Goal: Use online tool/utility: Utilize a website feature to perform a specific function

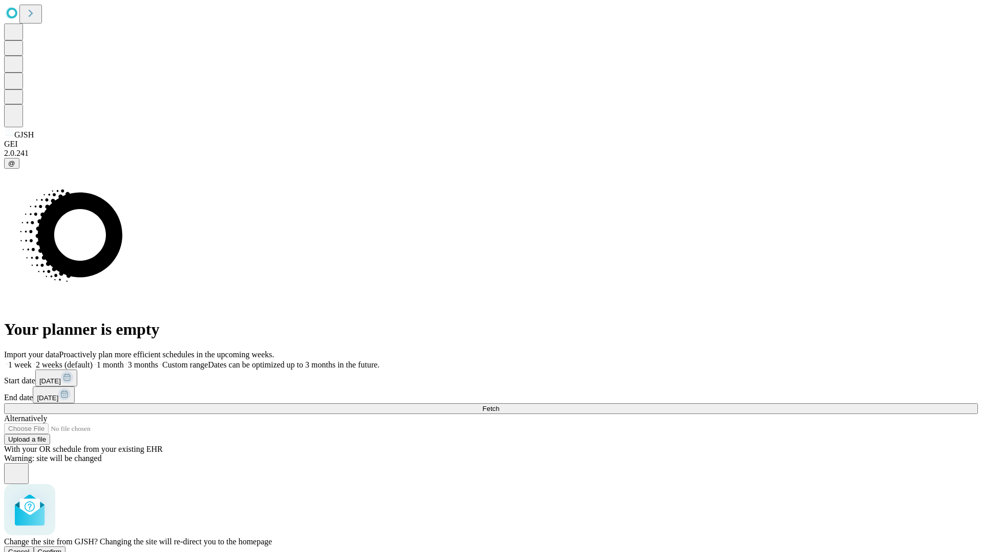
click at [62, 548] on span "Confirm" at bounding box center [50, 552] width 24 height 8
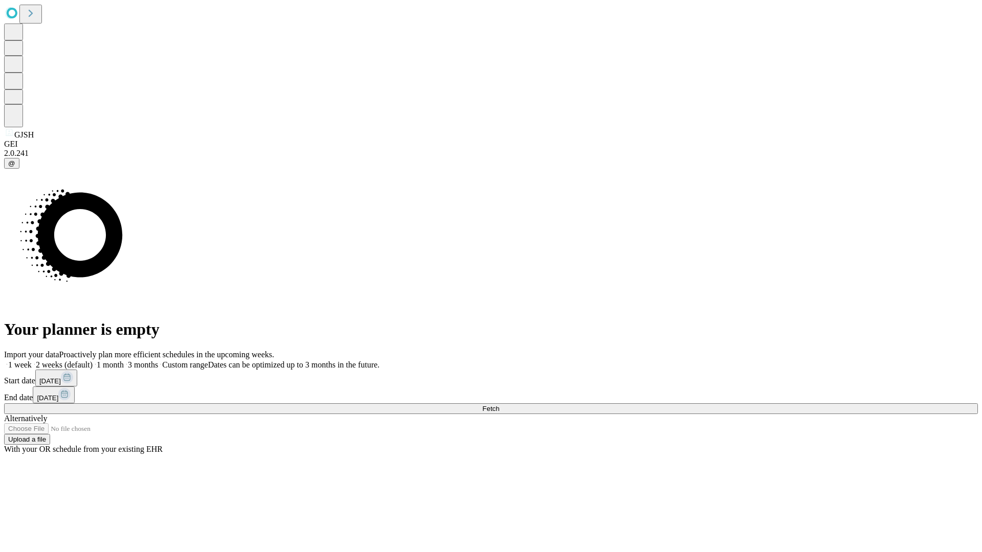
click at [93, 361] on label "2 weeks (default)" at bounding box center [62, 365] width 61 height 9
click at [499, 405] on span "Fetch" at bounding box center [490, 409] width 17 height 8
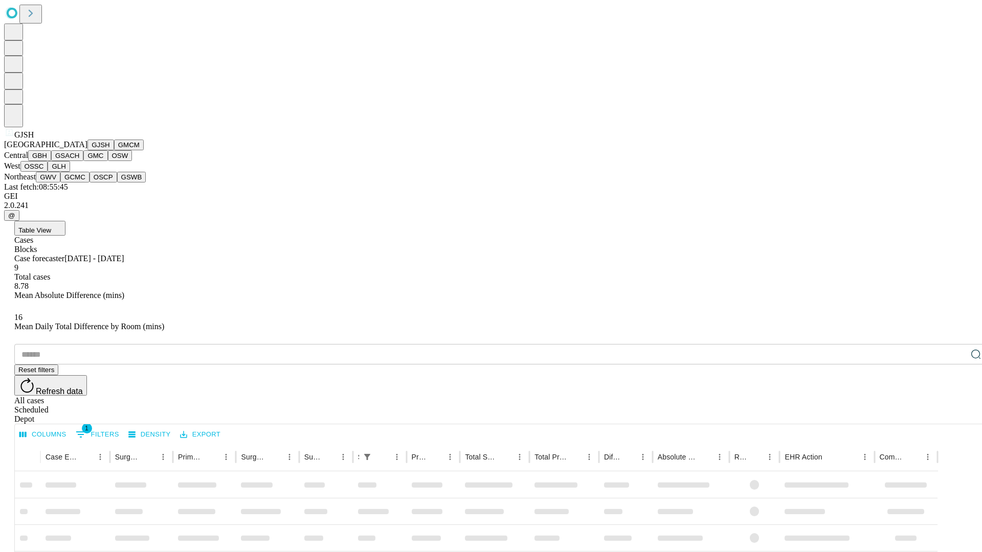
click at [114, 150] on button "GMCM" at bounding box center [129, 145] width 30 height 11
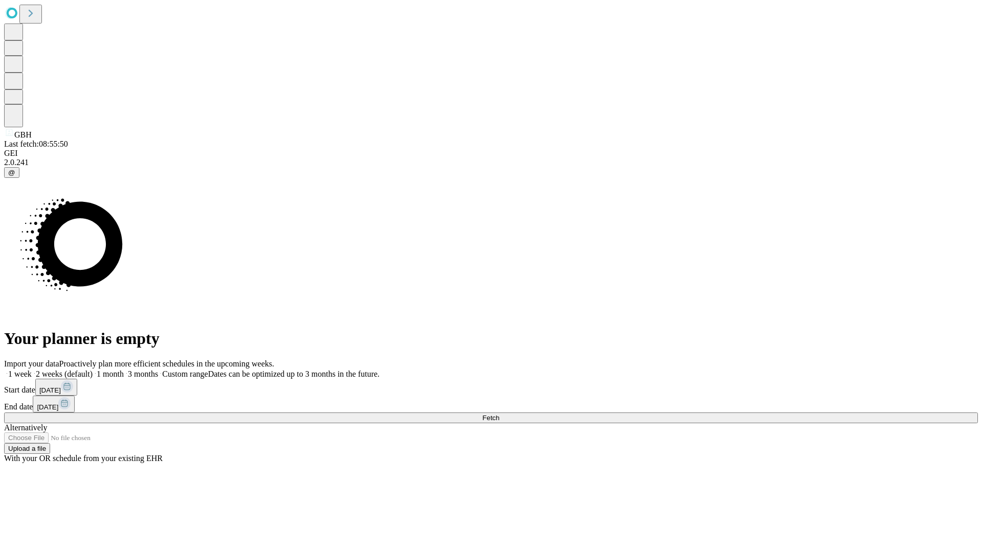
click at [93, 370] on label "2 weeks (default)" at bounding box center [62, 374] width 61 height 9
click at [499, 414] on span "Fetch" at bounding box center [490, 418] width 17 height 8
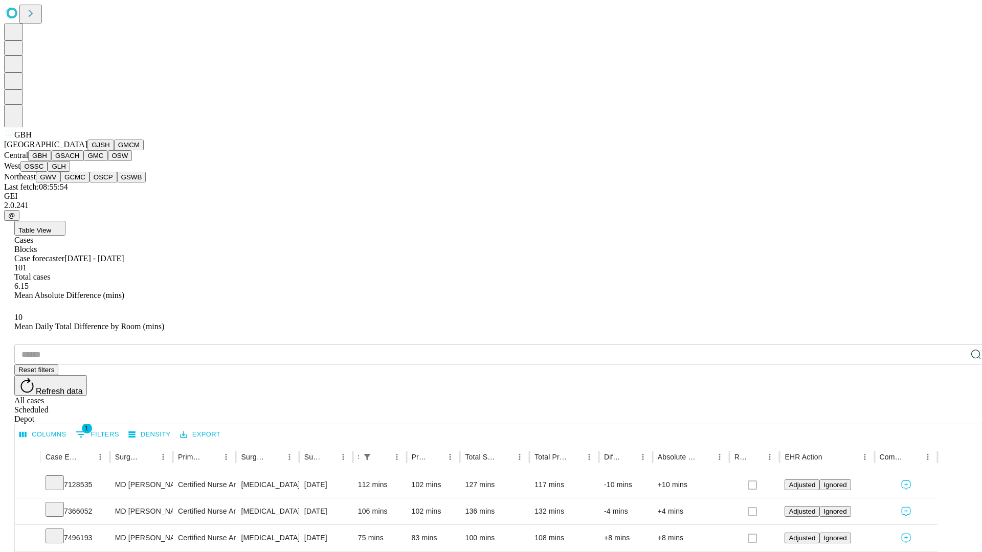
click at [79, 161] on button "GSACH" at bounding box center [67, 155] width 32 height 11
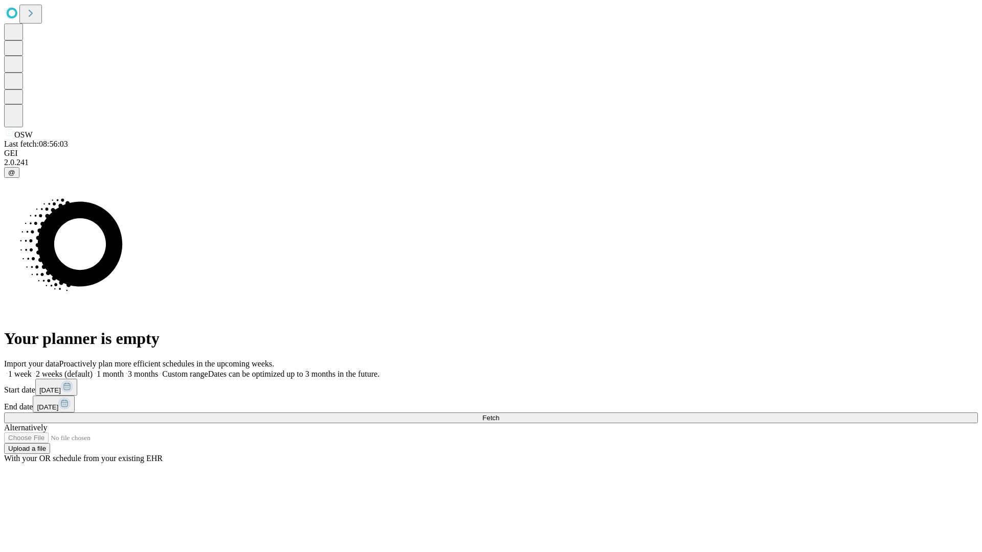
click at [499, 414] on span "Fetch" at bounding box center [490, 418] width 17 height 8
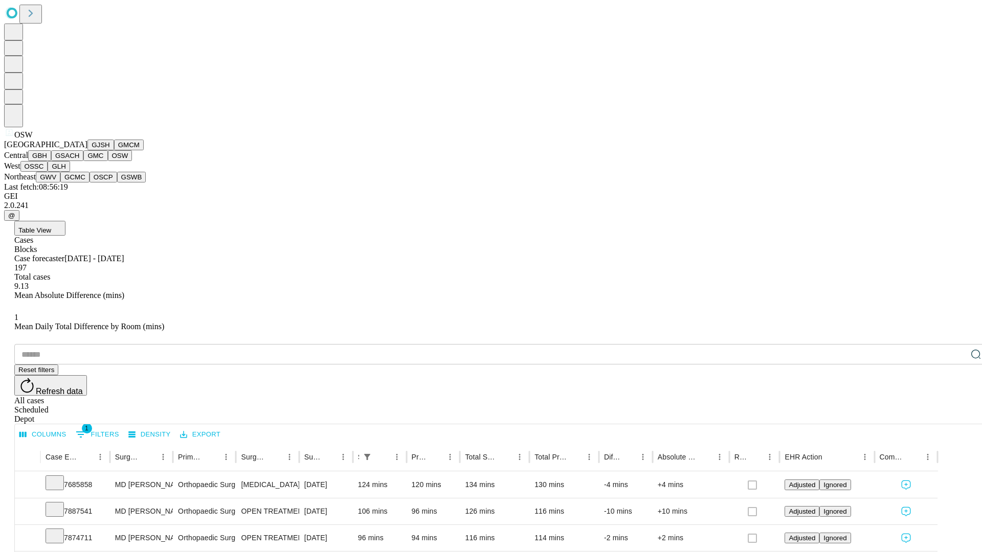
click at [48, 172] on button "OSSC" at bounding box center [34, 166] width 28 height 11
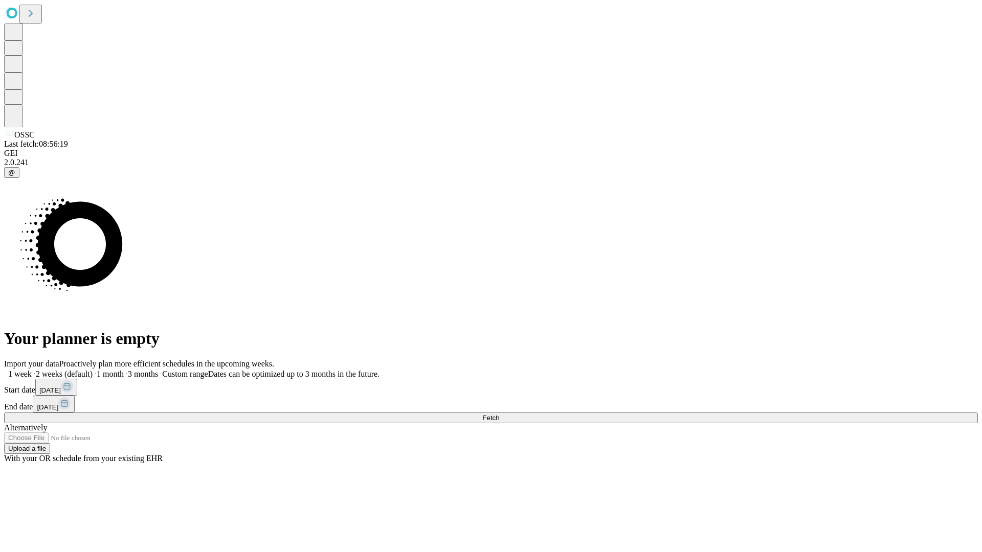
click at [93, 370] on label "2 weeks (default)" at bounding box center [62, 374] width 61 height 9
click at [499, 414] on span "Fetch" at bounding box center [490, 418] width 17 height 8
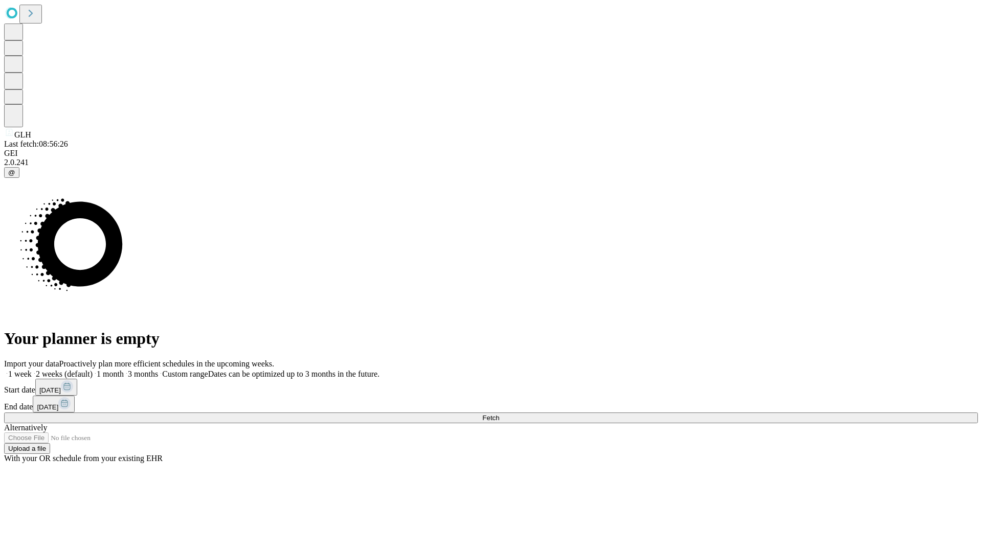
click at [93, 370] on label "2 weeks (default)" at bounding box center [62, 374] width 61 height 9
click at [499, 414] on span "Fetch" at bounding box center [490, 418] width 17 height 8
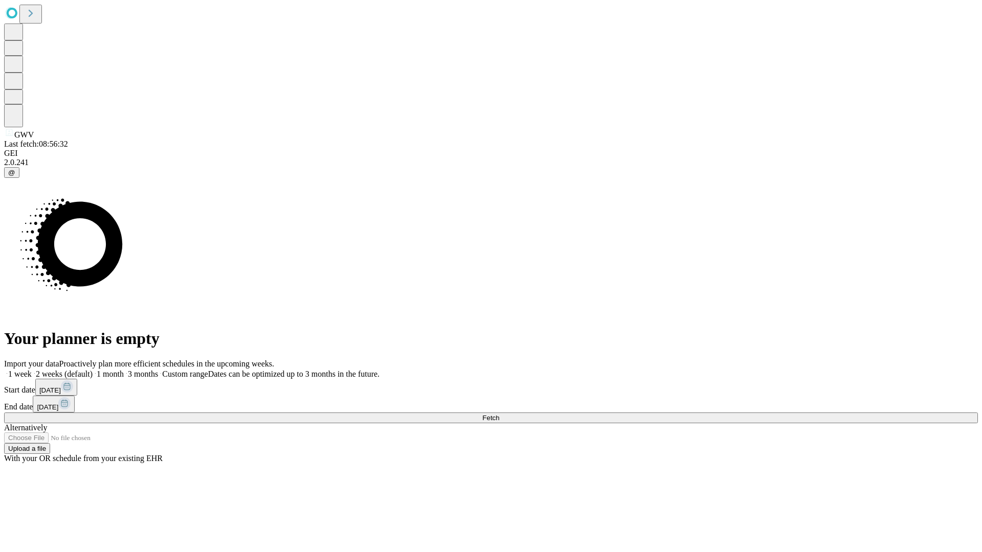
click at [499, 414] on span "Fetch" at bounding box center [490, 418] width 17 height 8
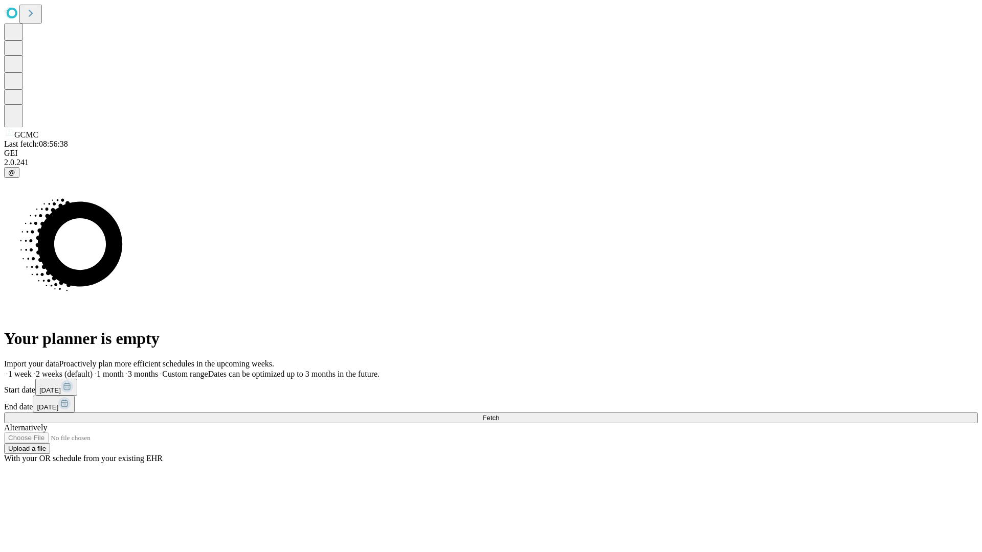
click at [93, 370] on label "2 weeks (default)" at bounding box center [62, 374] width 61 height 9
click at [499, 414] on span "Fetch" at bounding box center [490, 418] width 17 height 8
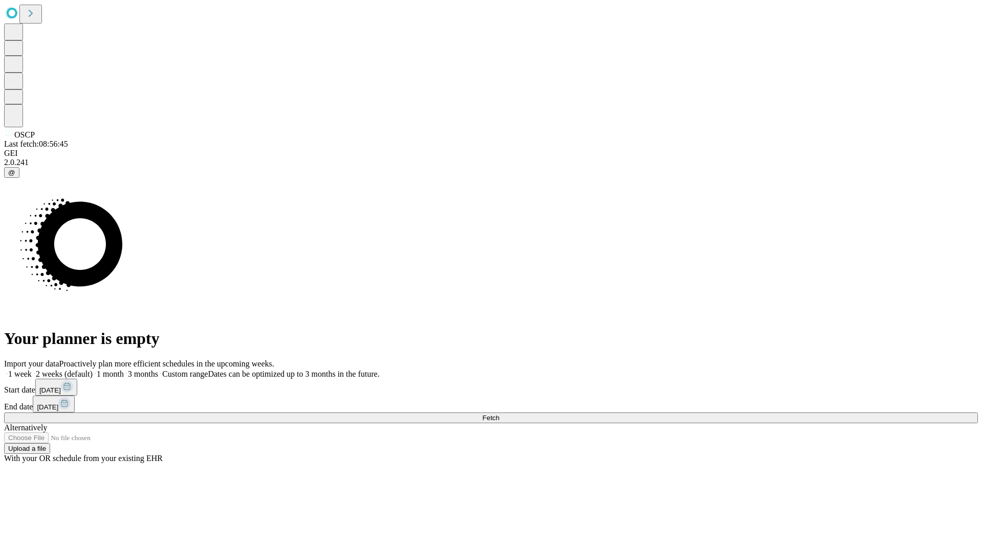
click at [93, 370] on label "2 weeks (default)" at bounding box center [62, 374] width 61 height 9
click at [499, 414] on span "Fetch" at bounding box center [490, 418] width 17 height 8
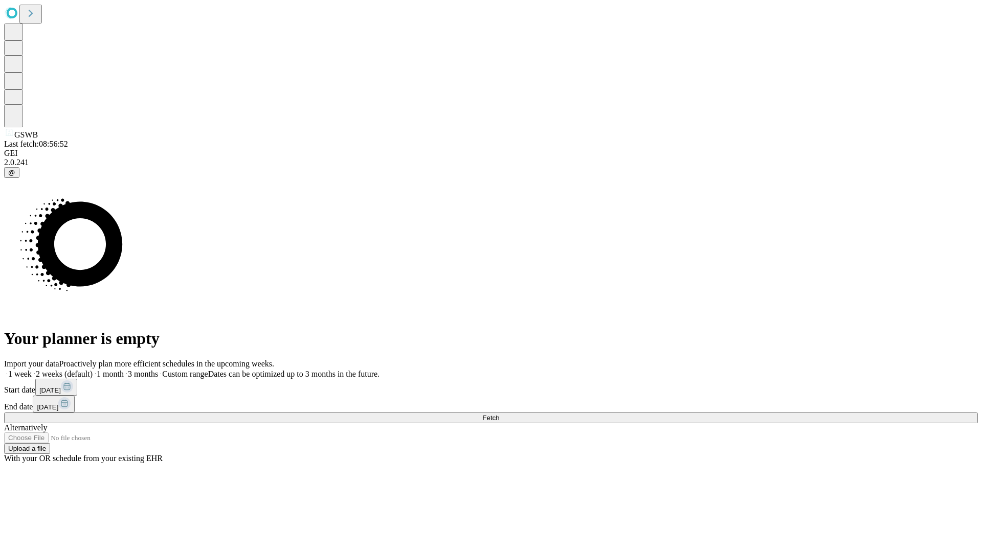
click at [93, 370] on label "2 weeks (default)" at bounding box center [62, 374] width 61 height 9
click at [499, 414] on span "Fetch" at bounding box center [490, 418] width 17 height 8
